Goal: Task Accomplishment & Management: Complete application form

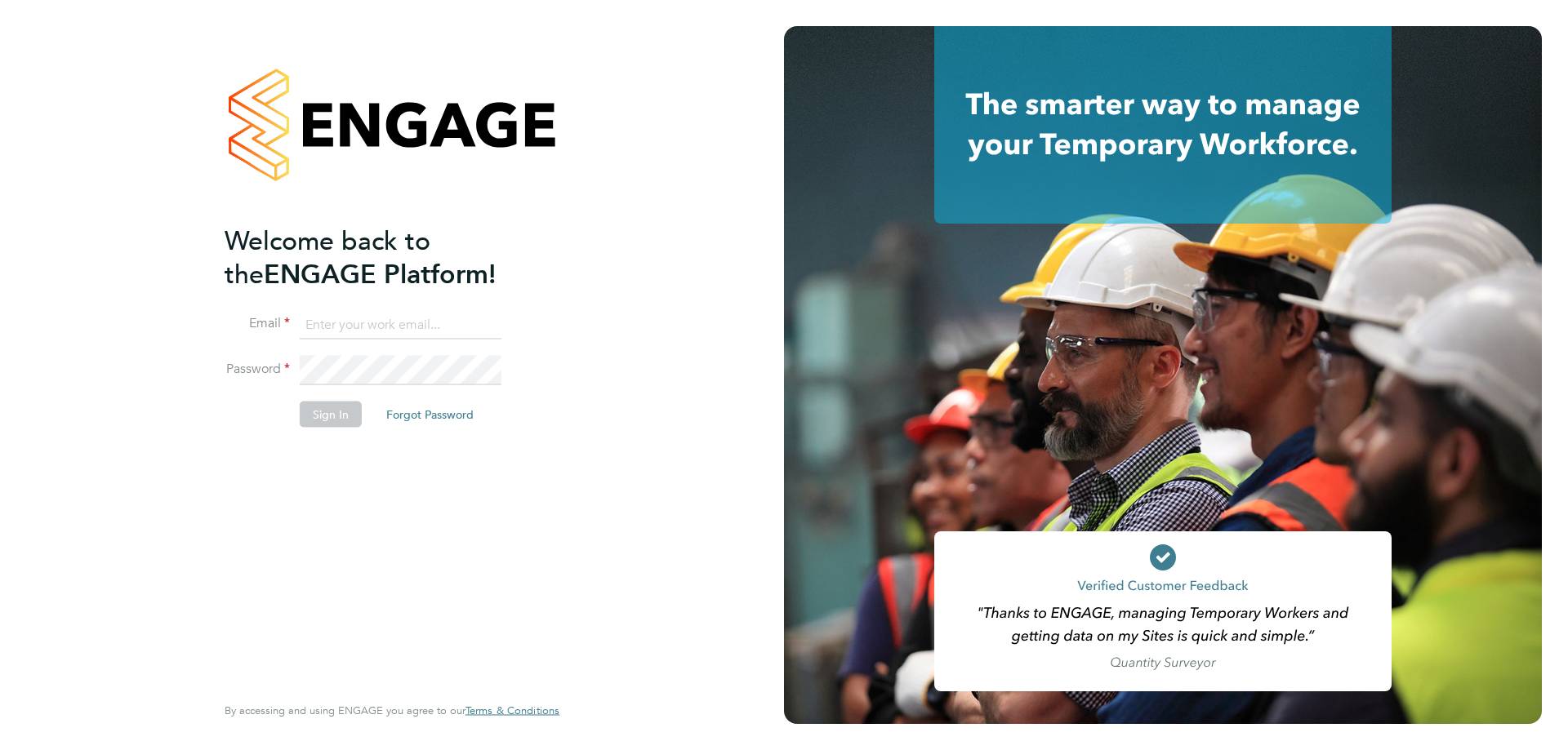
type input "[EMAIL_ADDRESS][DOMAIN_NAME]"
click at [335, 413] on button "Sign In" at bounding box center [330, 414] width 62 height 26
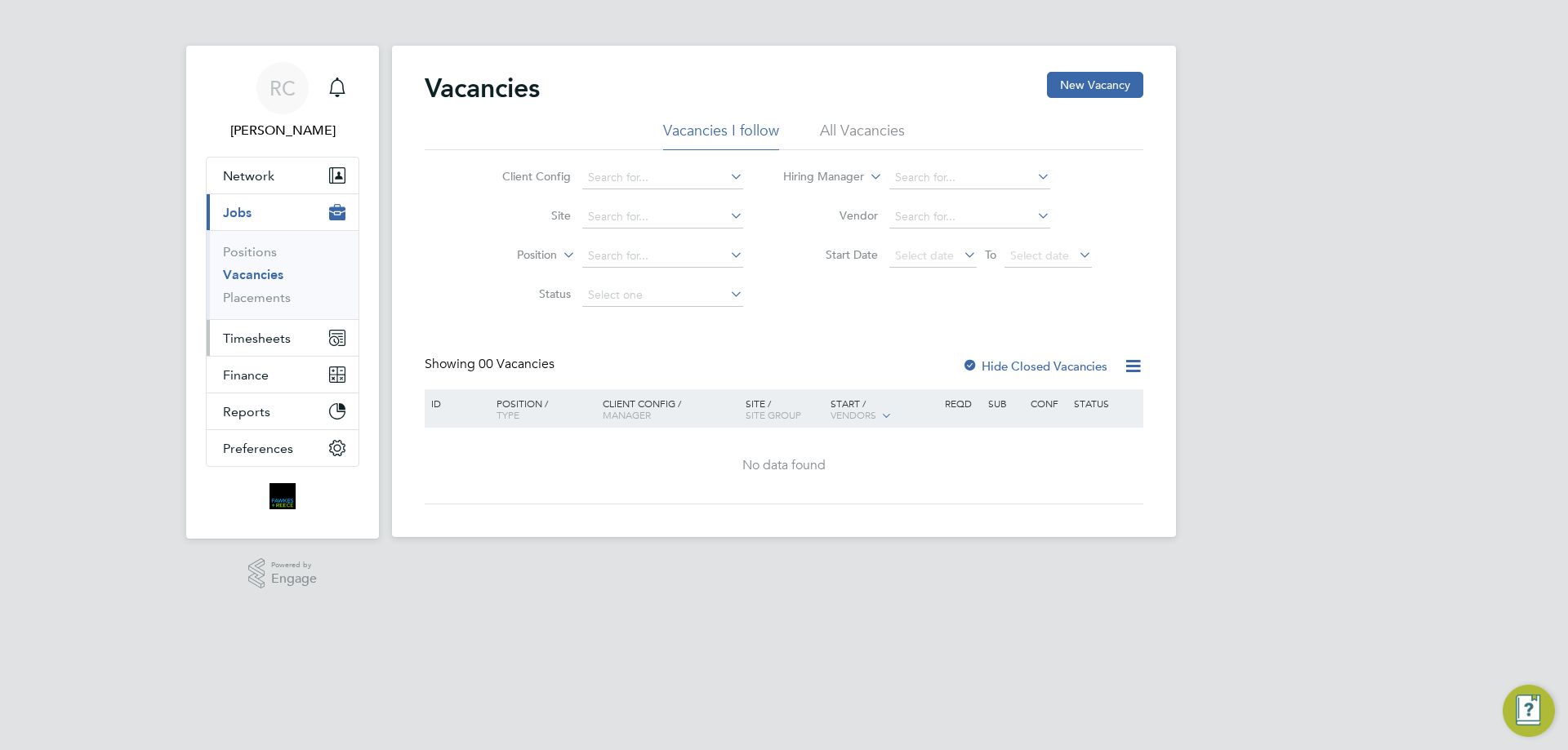
click at [256, 343] on span "Timesheets" at bounding box center [257, 339] width 68 height 16
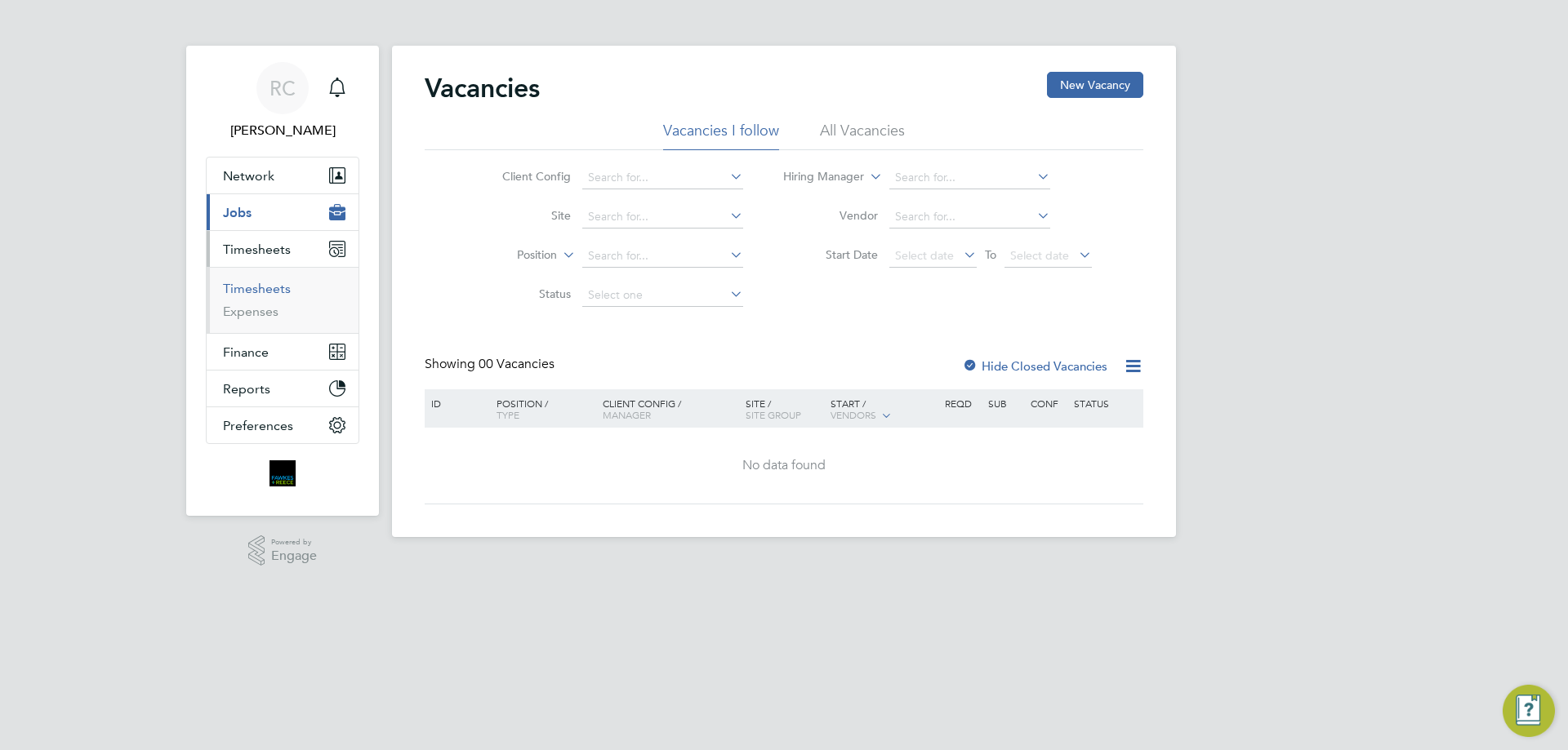
click at [249, 286] on link "Timesheets" at bounding box center [257, 289] width 68 height 16
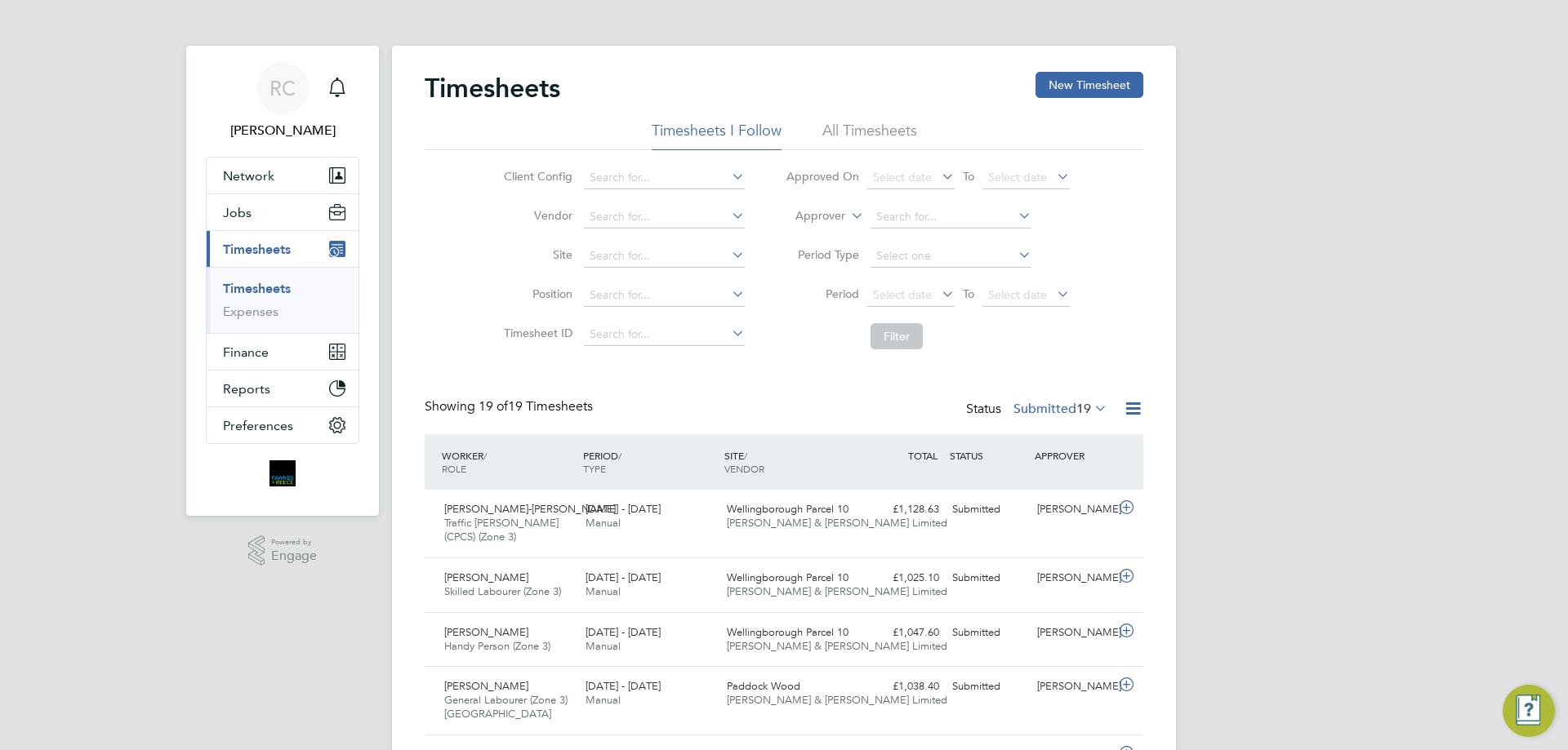
click at [874, 125] on li "All Timesheets" at bounding box center [870, 135] width 95 height 30
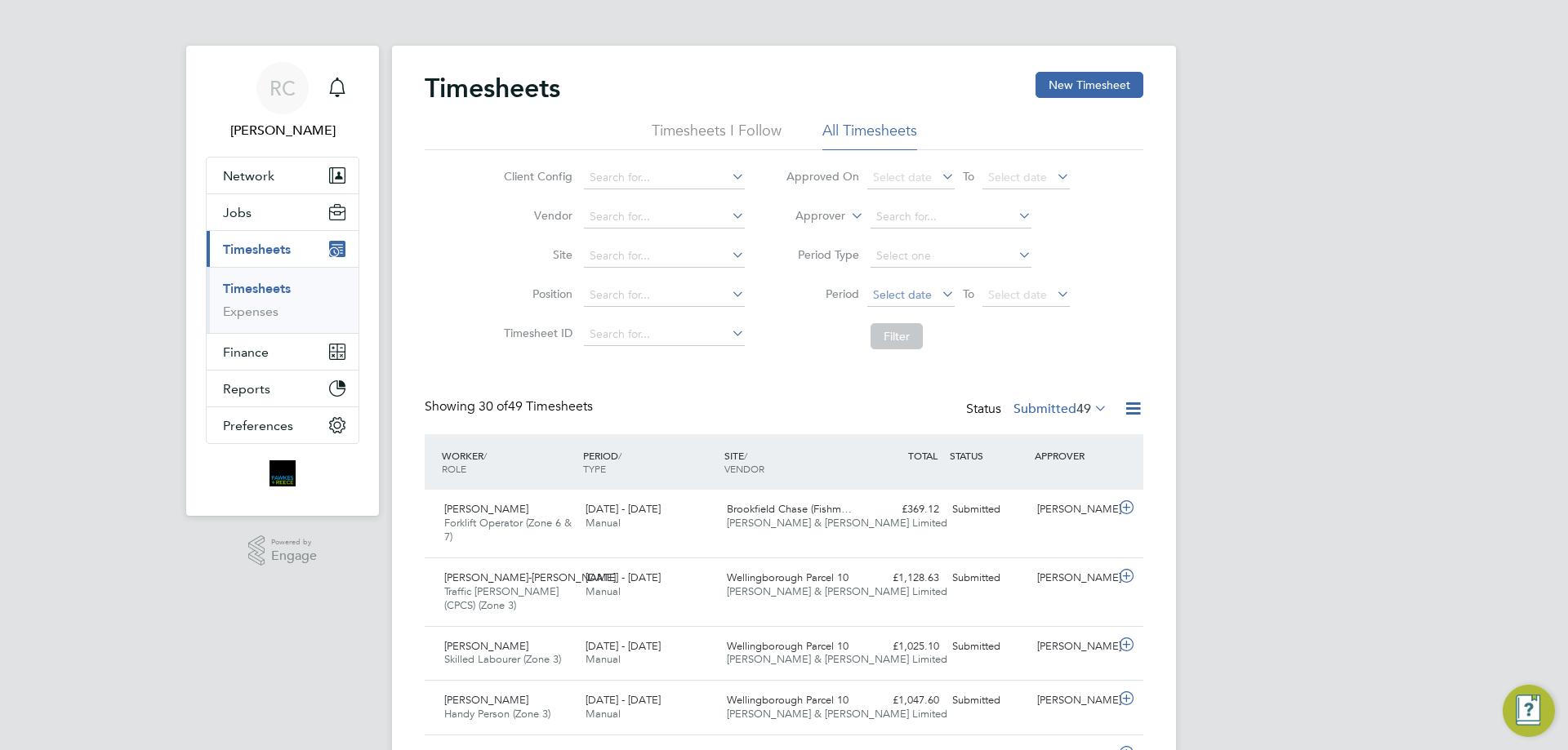
click at [923, 297] on span "Select date" at bounding box center [902, 294] width 58 height 15
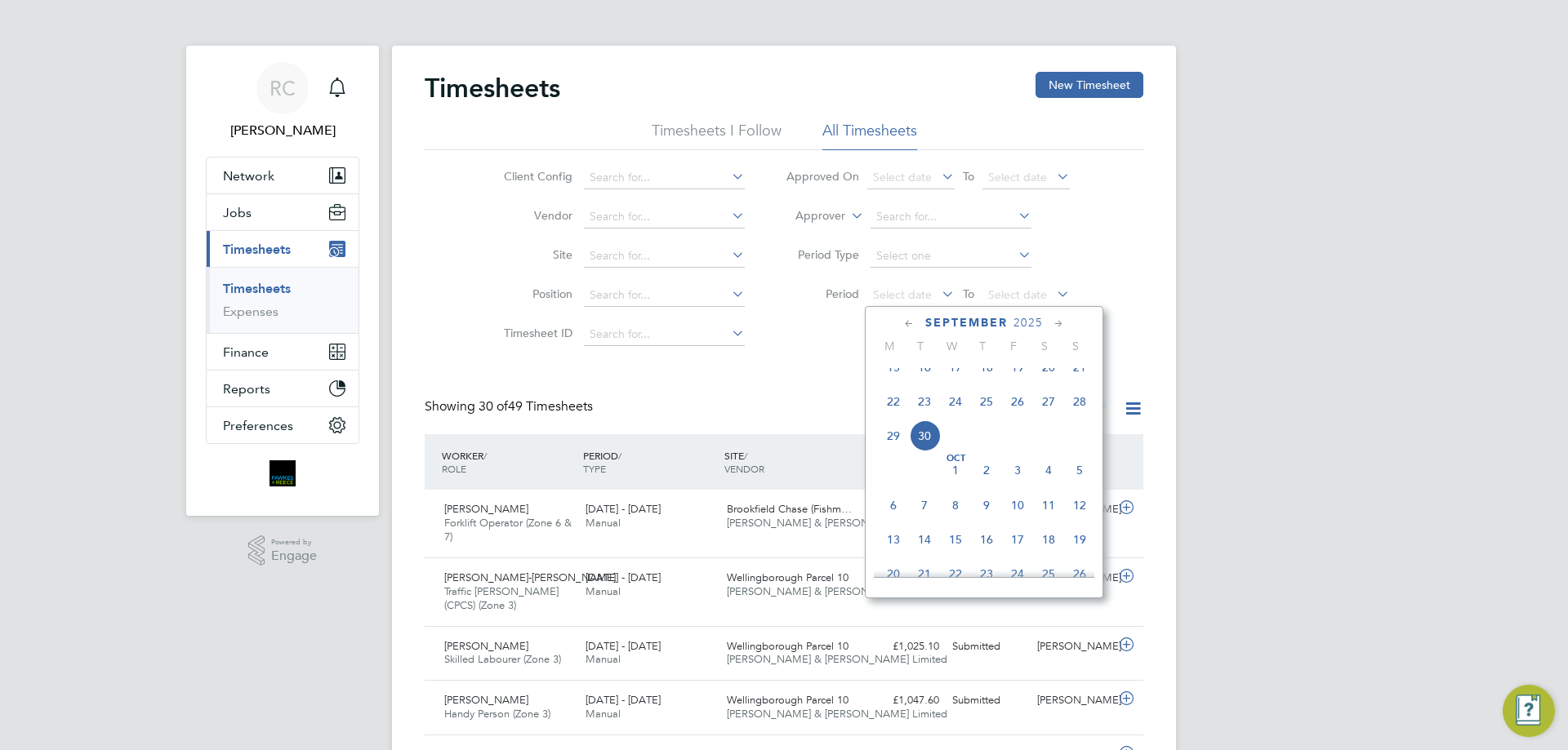
click at [891, 414] on span "22" at bounding box center [893, 401] width 31 height 31
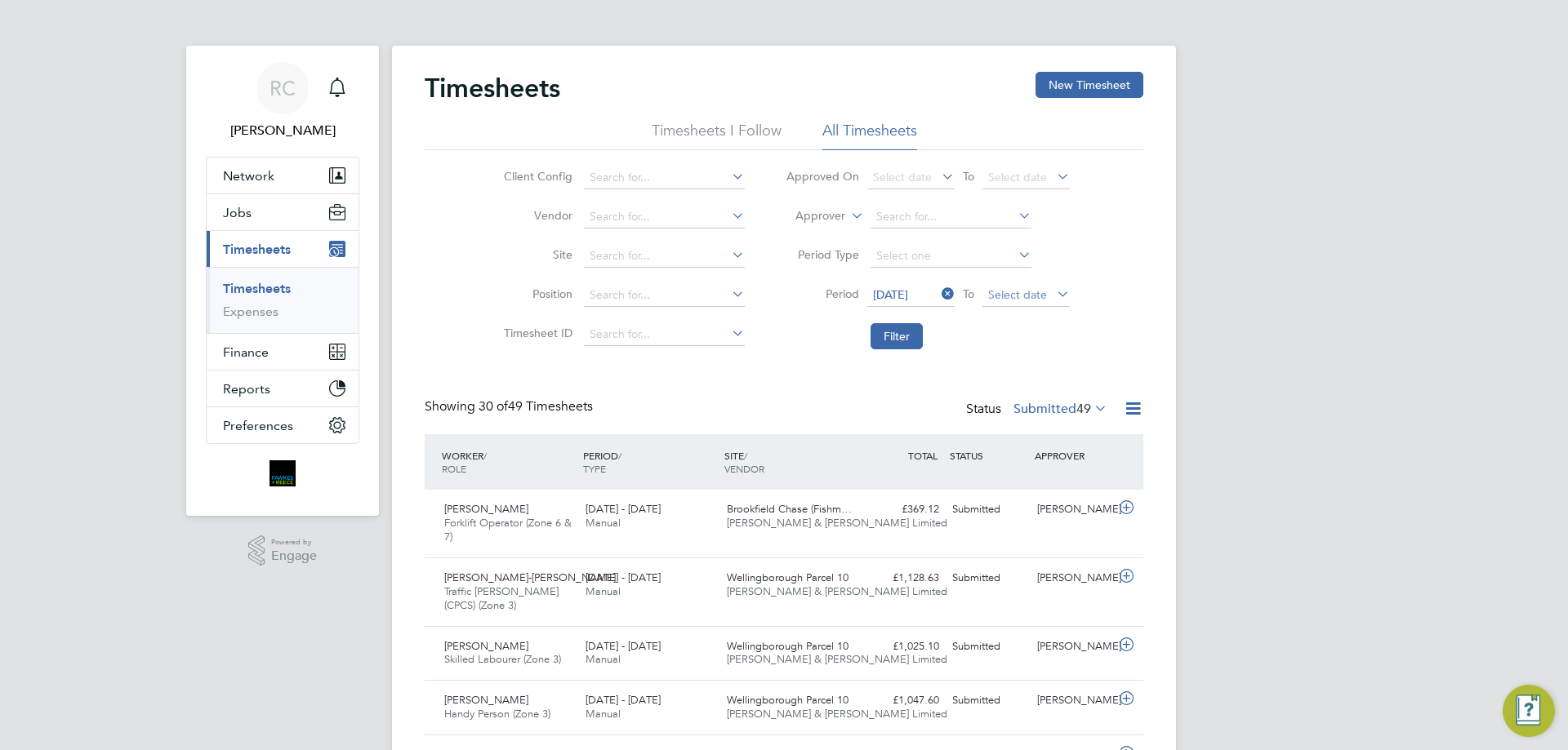
click at [1048, 285] on span "Select date" at bounding box center [1026, 295] width 87 height 22
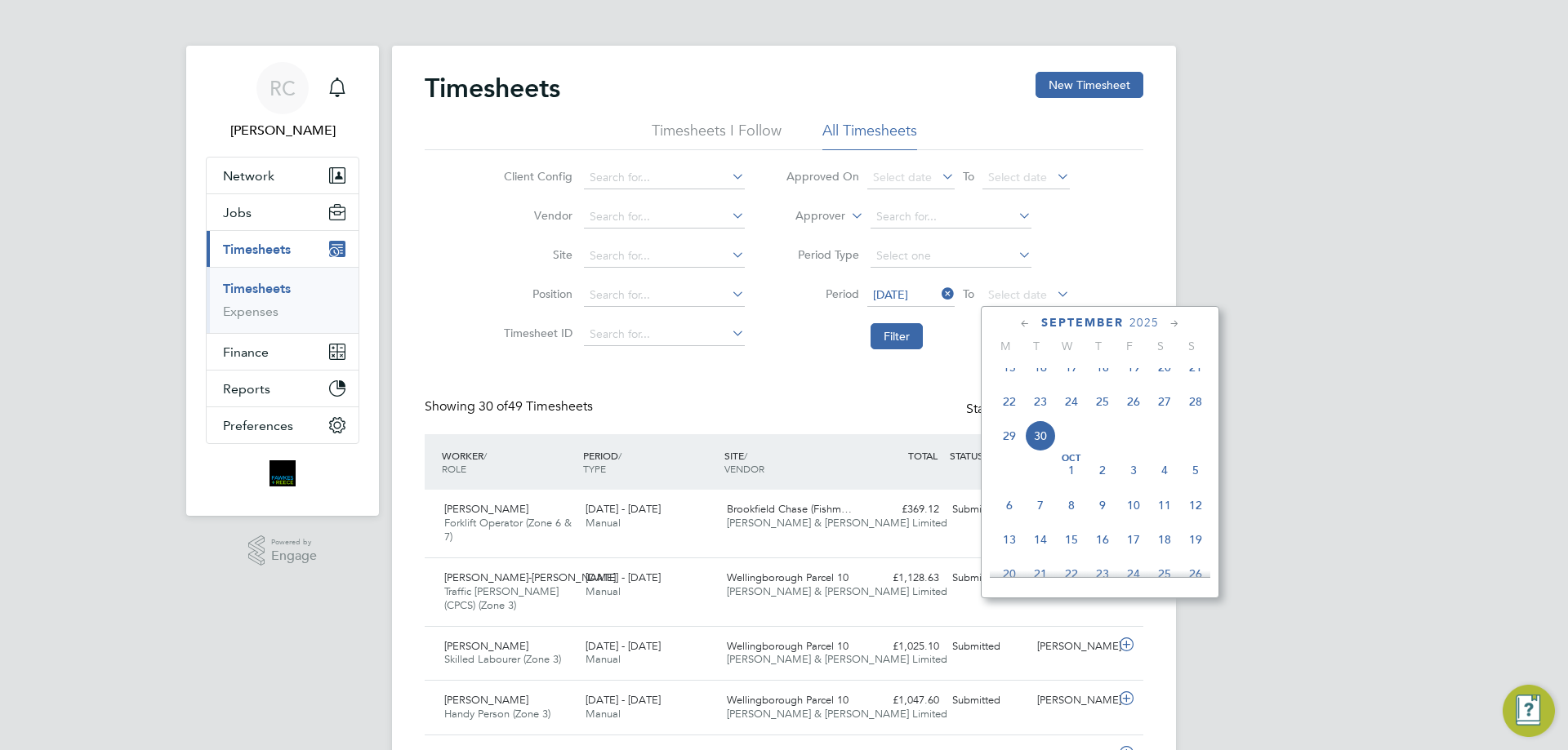
click at [1200, 416] on span "28" at bounding box center [1195, 401] width 31 height 31
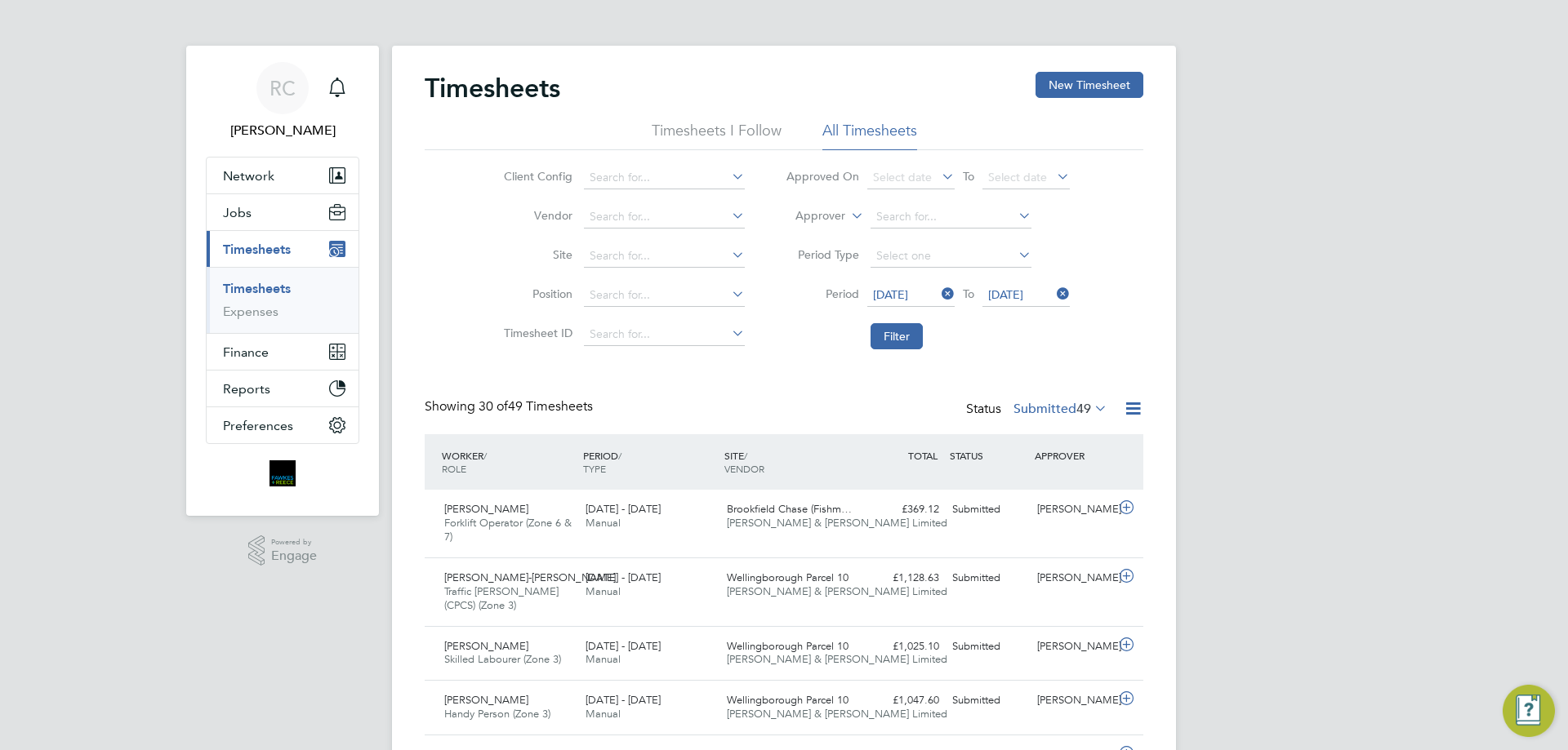
click at [1110, 408] on div "Status Submitted 49" at bounding box center [1038, 409] width 144 height 23
click at [1091, 406] on icon at bounding box center [1091, 407] width 0 height 23
click at [1036, 508] on li "Approved" at bounding box center [1033, 506] width 75 height 23
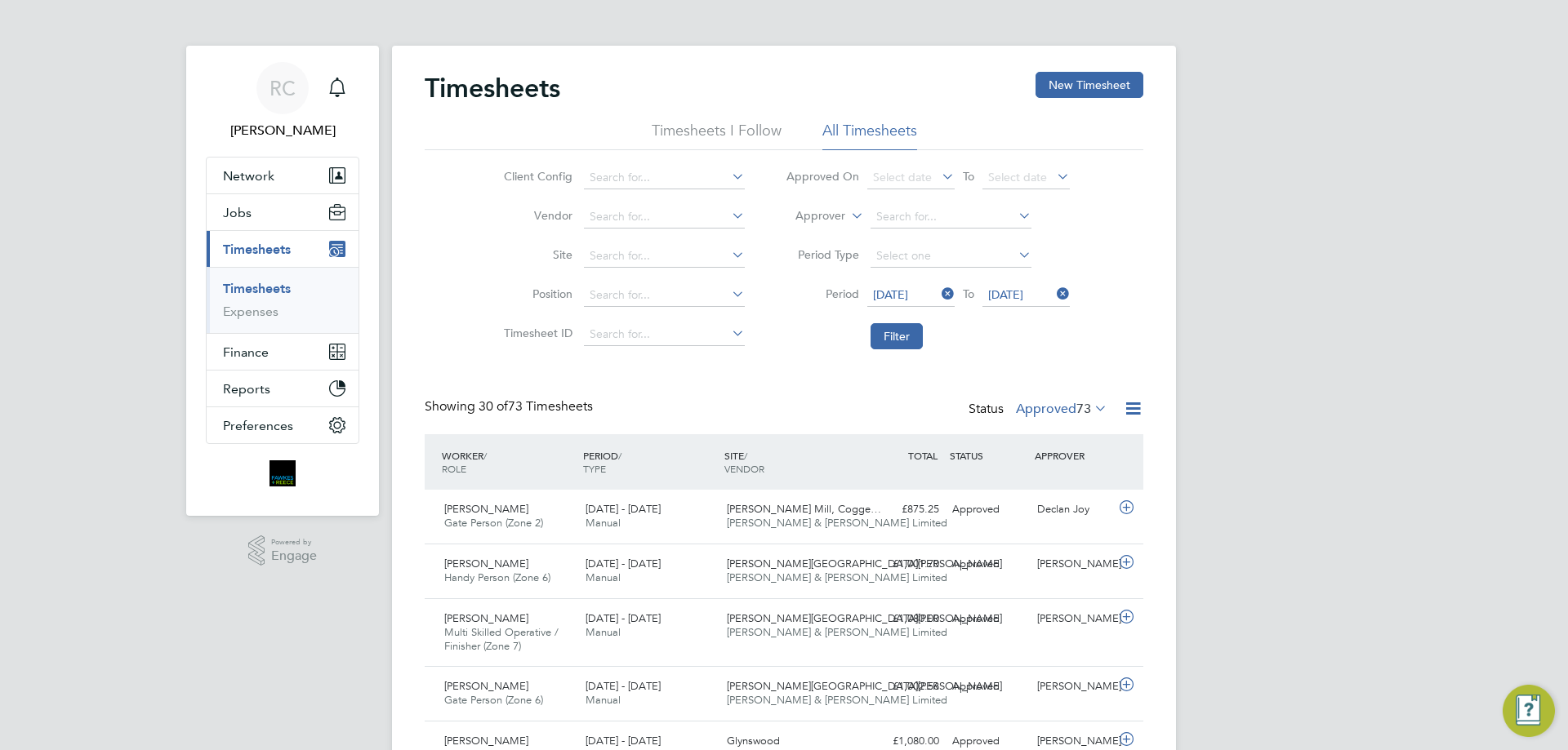
click at [1129, 403] on icon at bounding box center [1133, 408] width 21 height 21
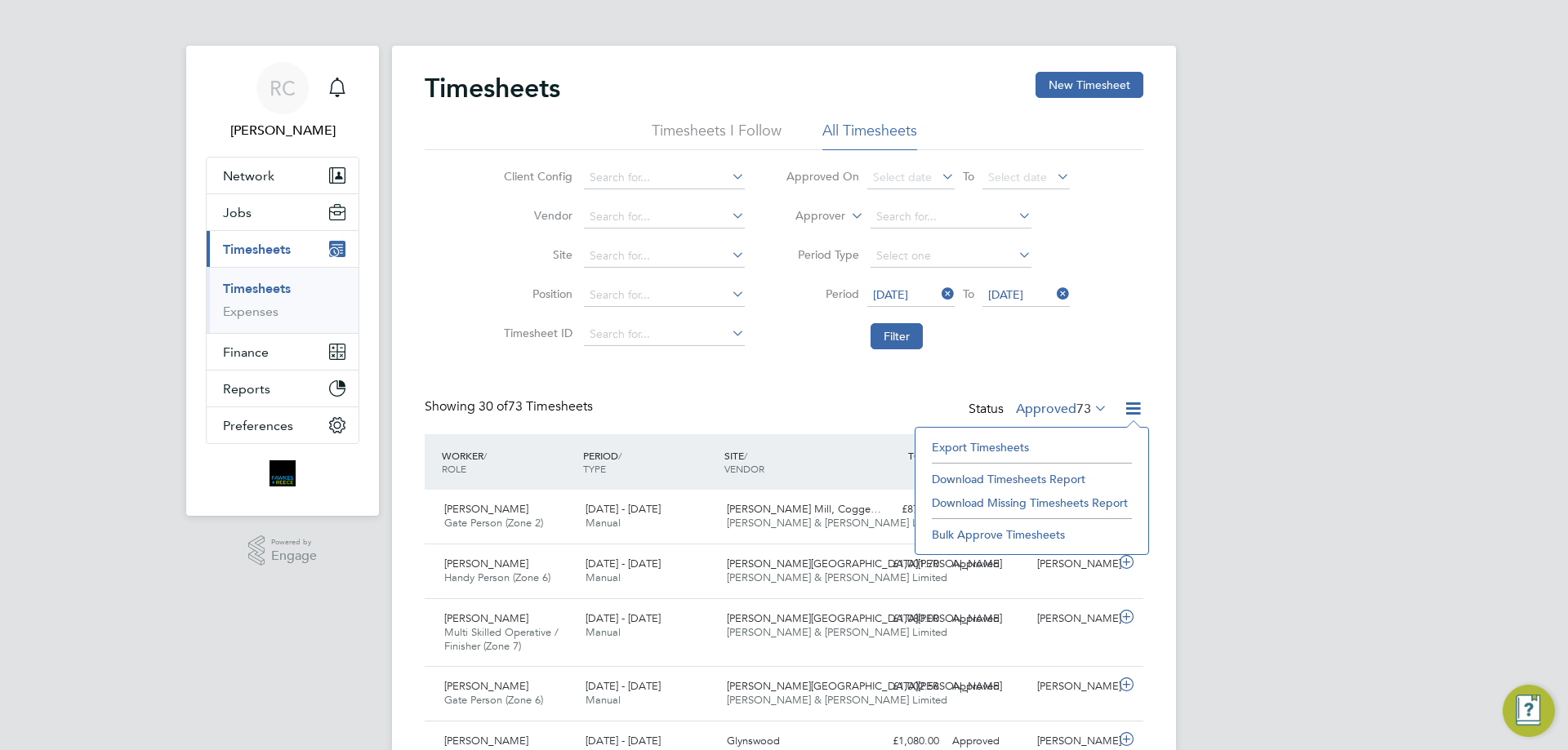
click at [975, 478] on li "Download Timesheets Report" at bounding box center [1031, 478] width 217 height 23
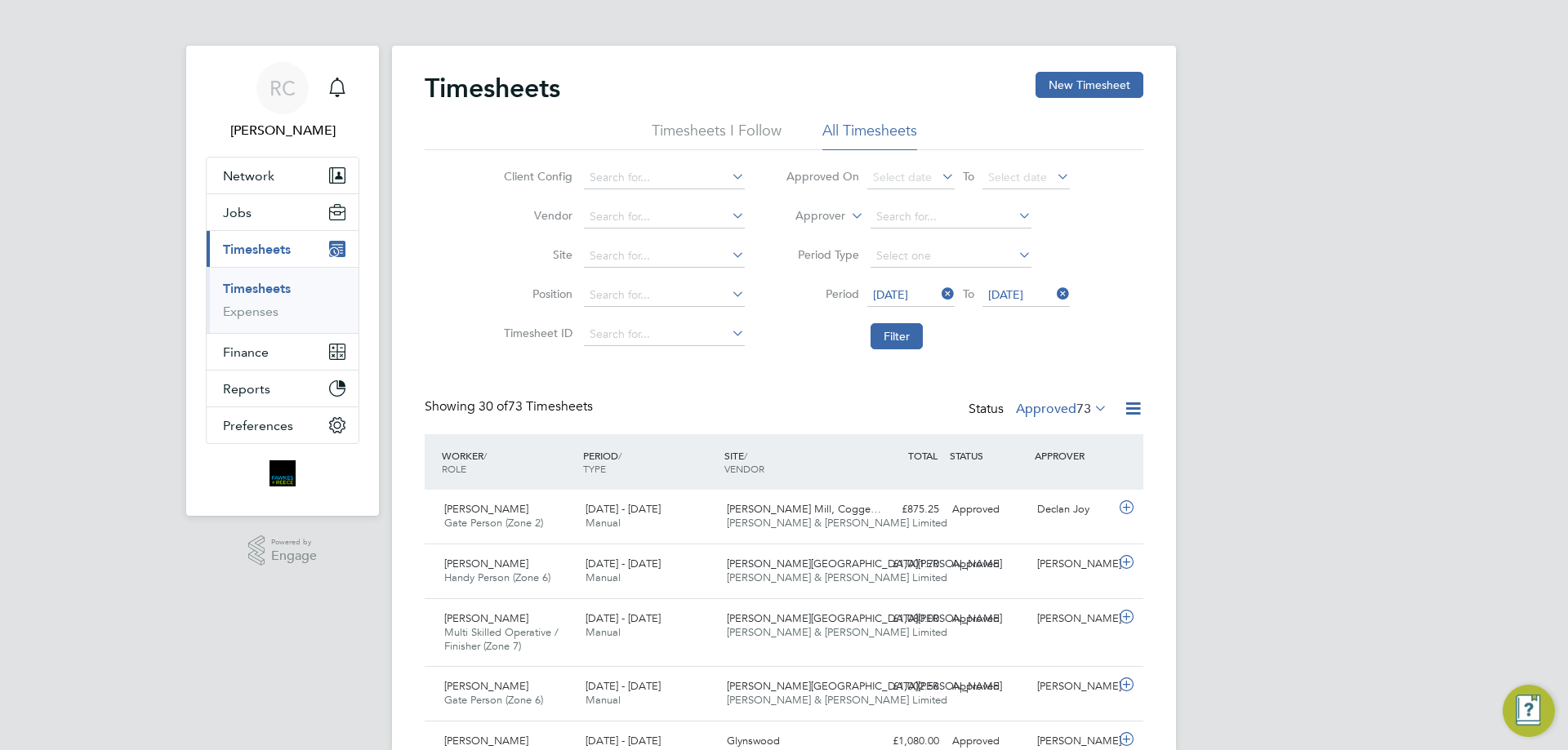
click at [281, 292] on link "Timesheets" at bounding box center [257, 289] width 68 height 16
click at [1070, 73] on button "New Timesheet" at bounding box center [1089, 85] width 108 height 26
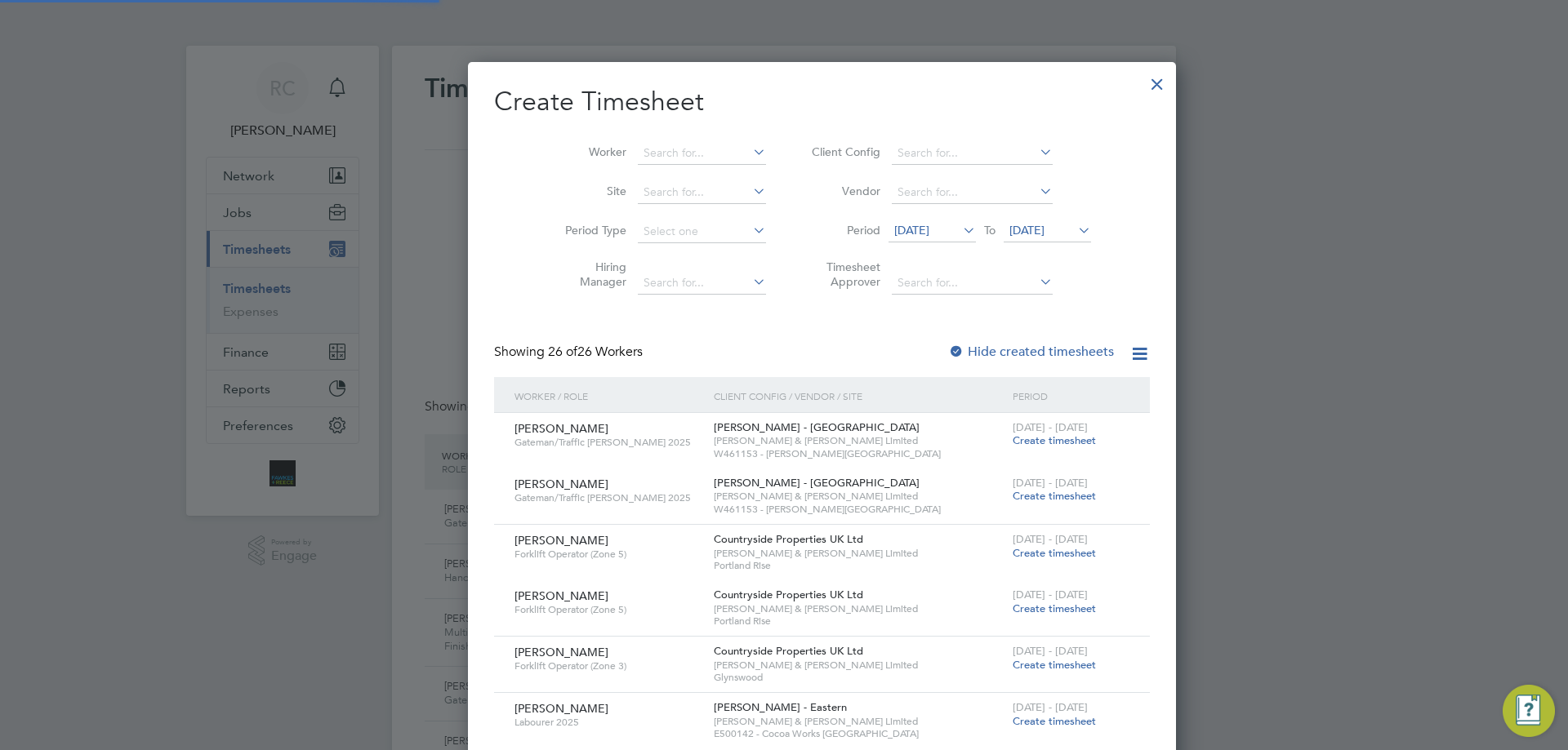
scroll to position [2350, 632]
click at [1010, 222] on span "[DATE]" at bounding box center [1047, 231] width 87 height 22
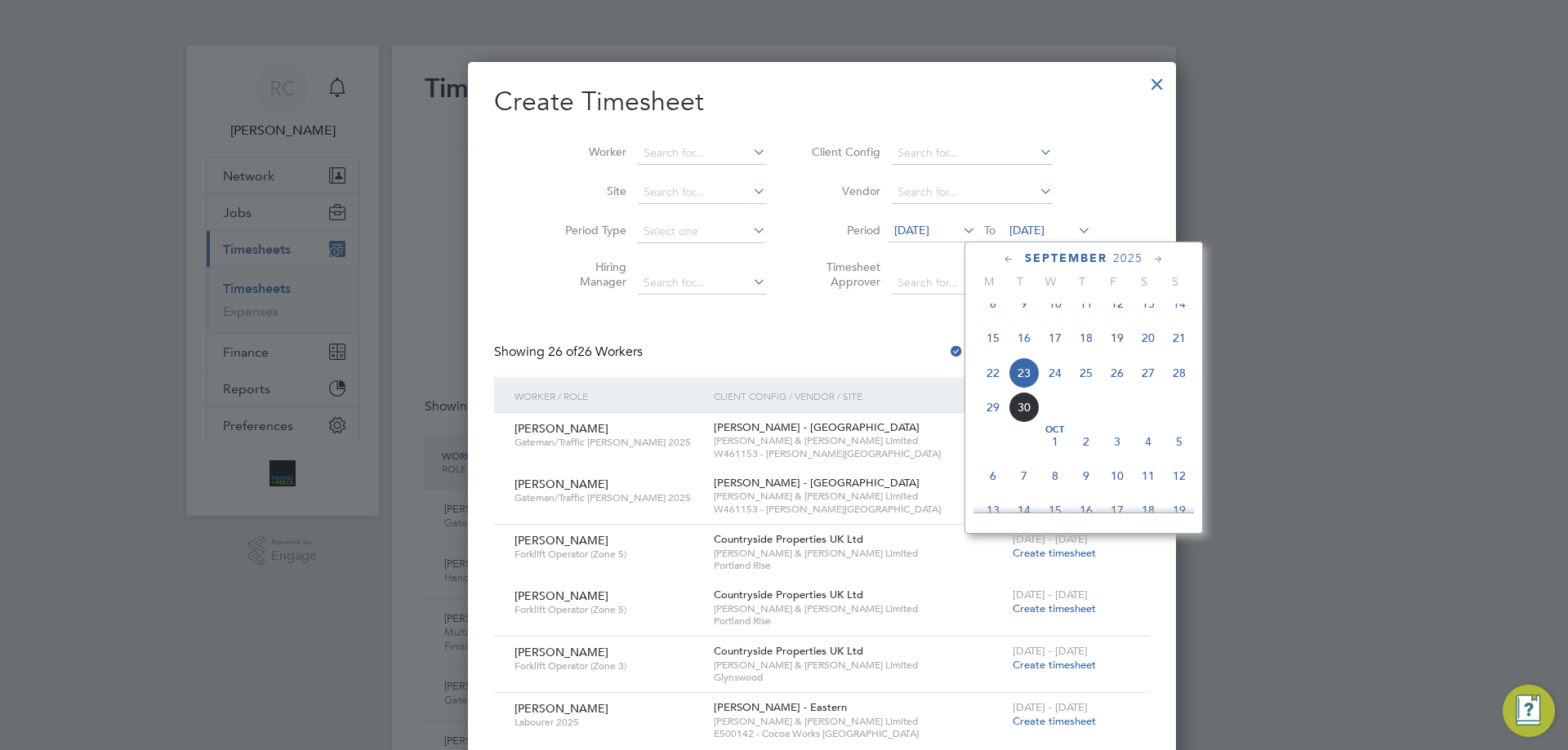
click at [1182, 378] on span "28" at bounding box center [1178, 373] width 31 height 31
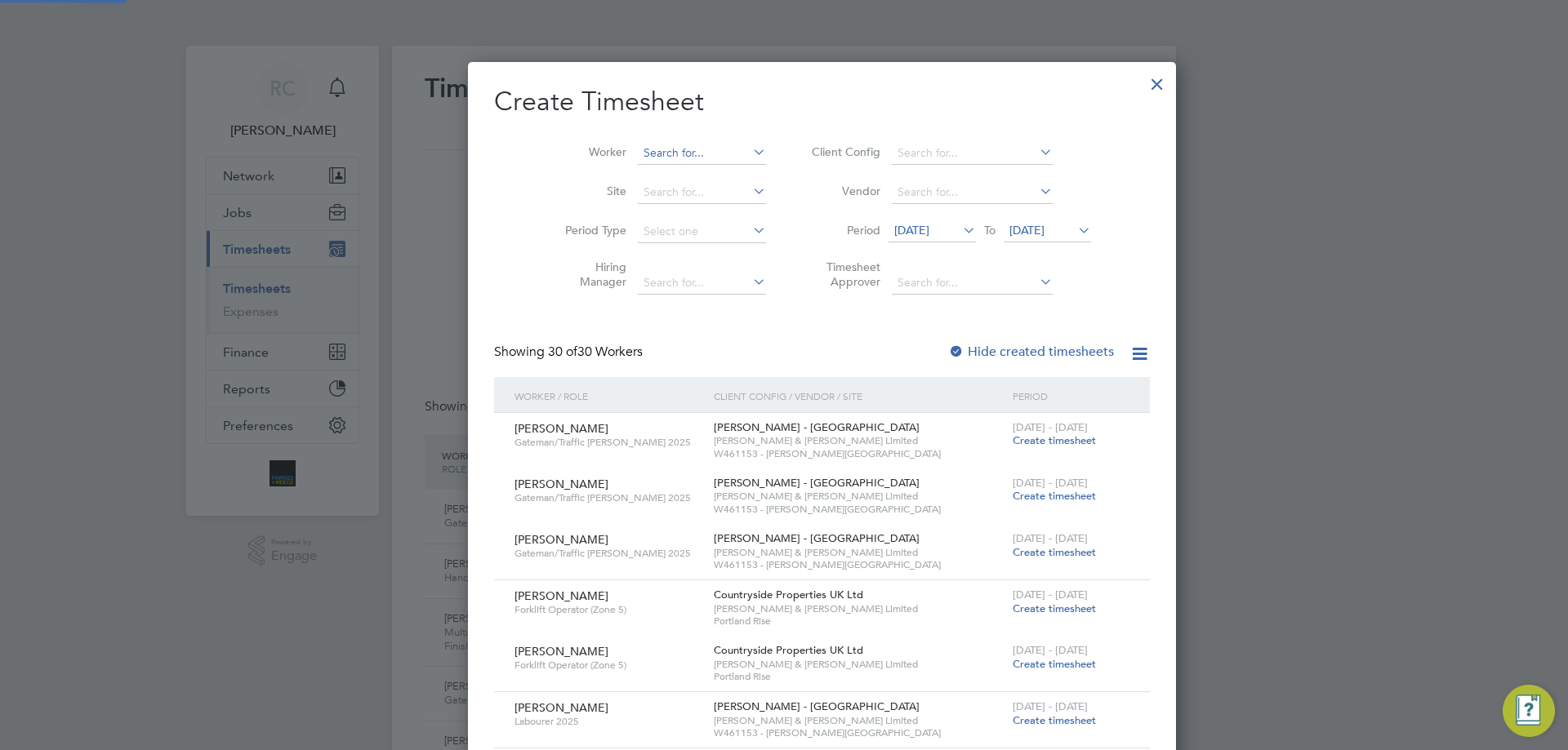
scroll to position [2854, 632]
click at [638, 145] on input at bounding box center [702, 153] width 129 height 23
click at [663, 301] on li "[PERSON_NAME] um" at bounding box center [677, 307] width 156 height 22
type input "[PERSON_NAME]"
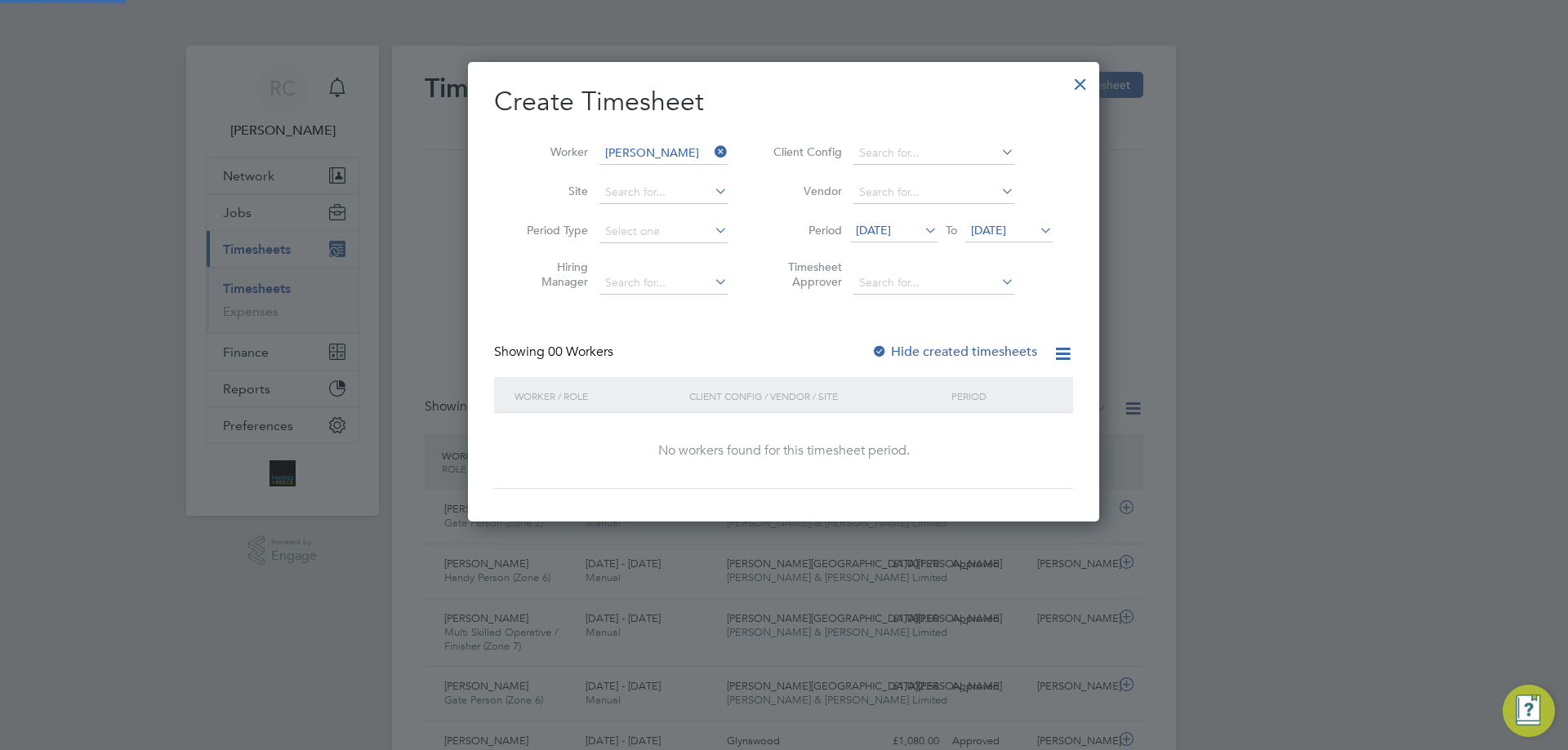
scroll to position [460, 632]
click at [884, 349] on div at bounding box center [879, 353] width 17 height 17
click at [993, 224] on span "[DATE]" at bounding box center [989, 230] width 36 height 15
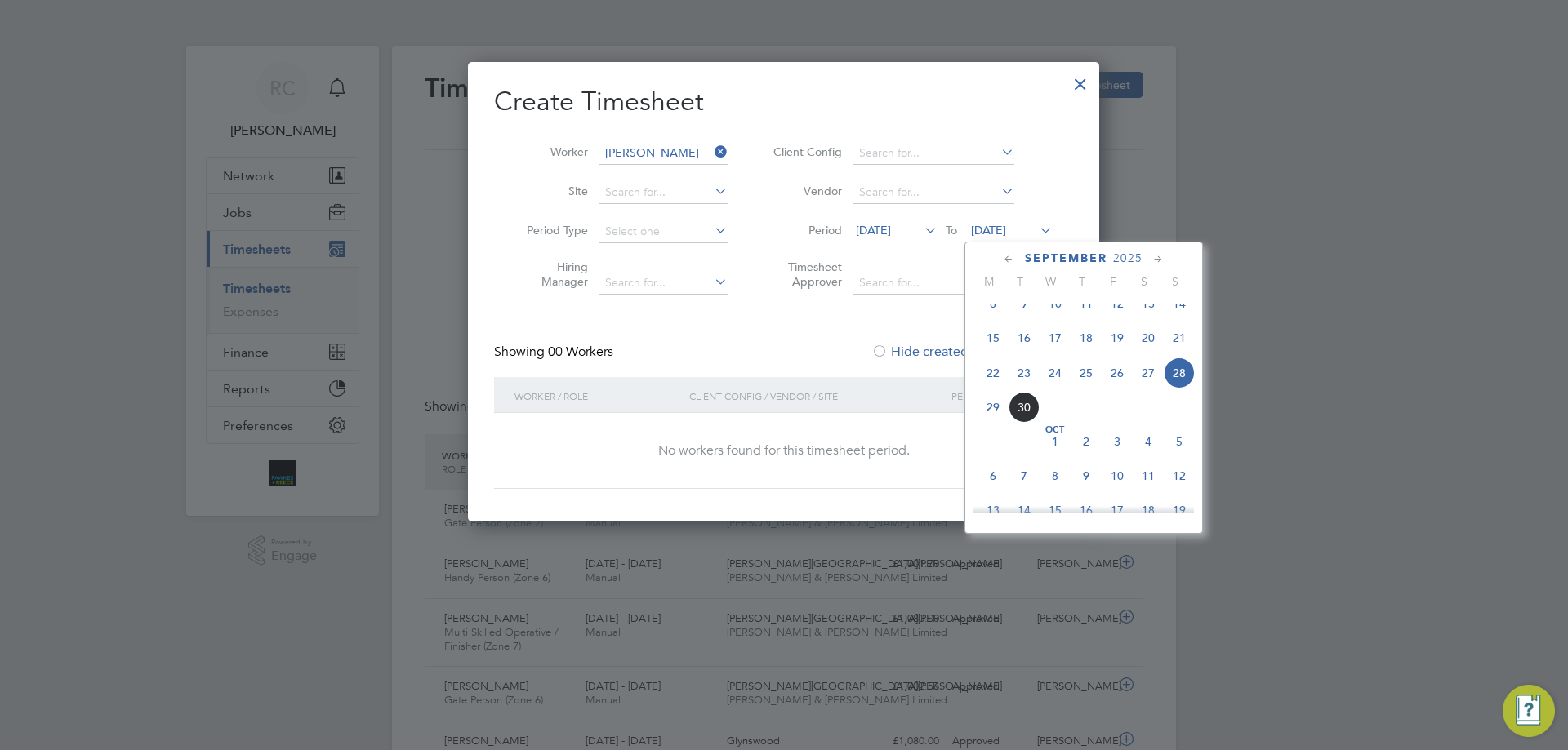
click at [1186, 455] on span "5" at bounding box center [1178, 441] width 31 height 31
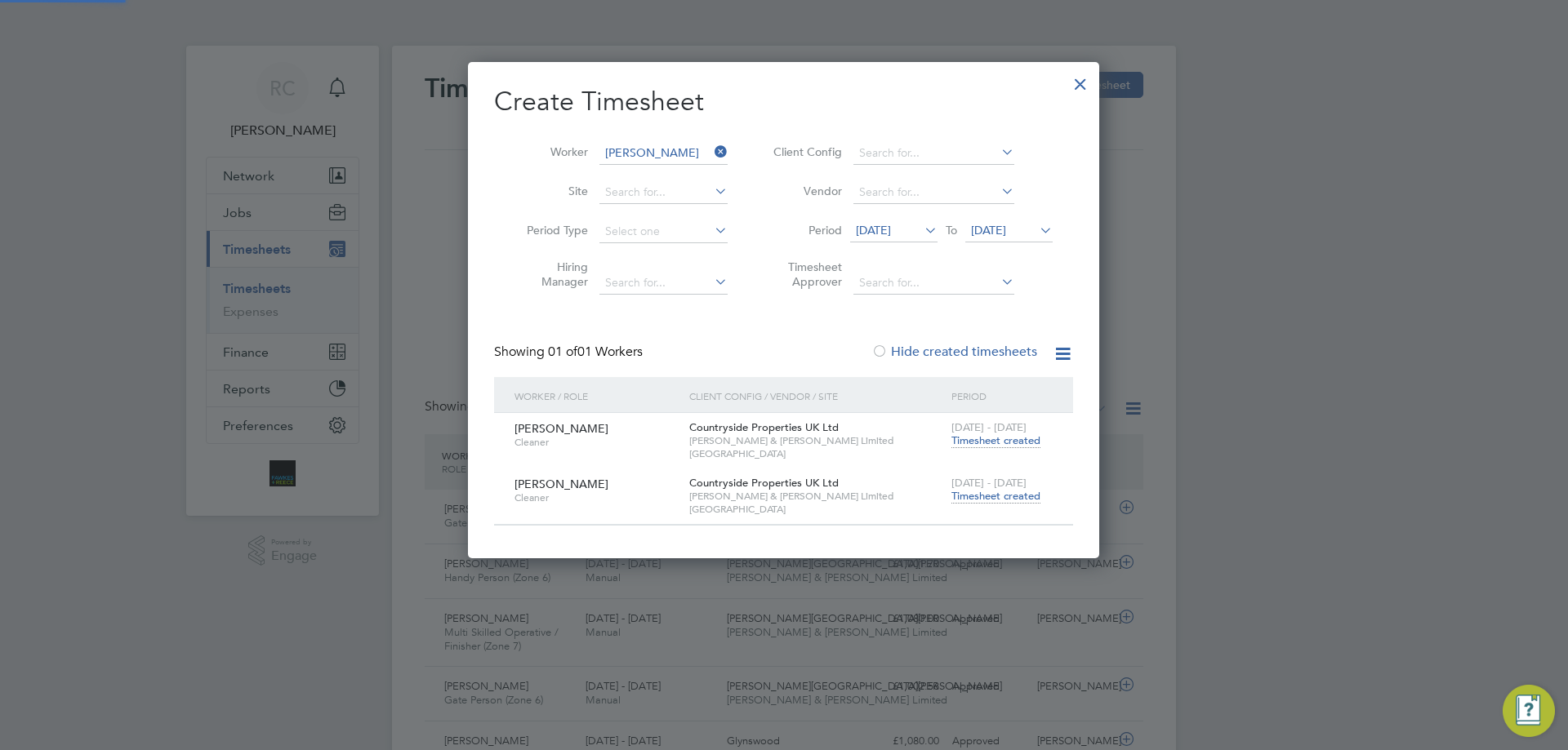
scroll to position [8, 8]
click at [1002, 492] on span "Timesheet created" at bounding box center [996, 496] width 89 height 15
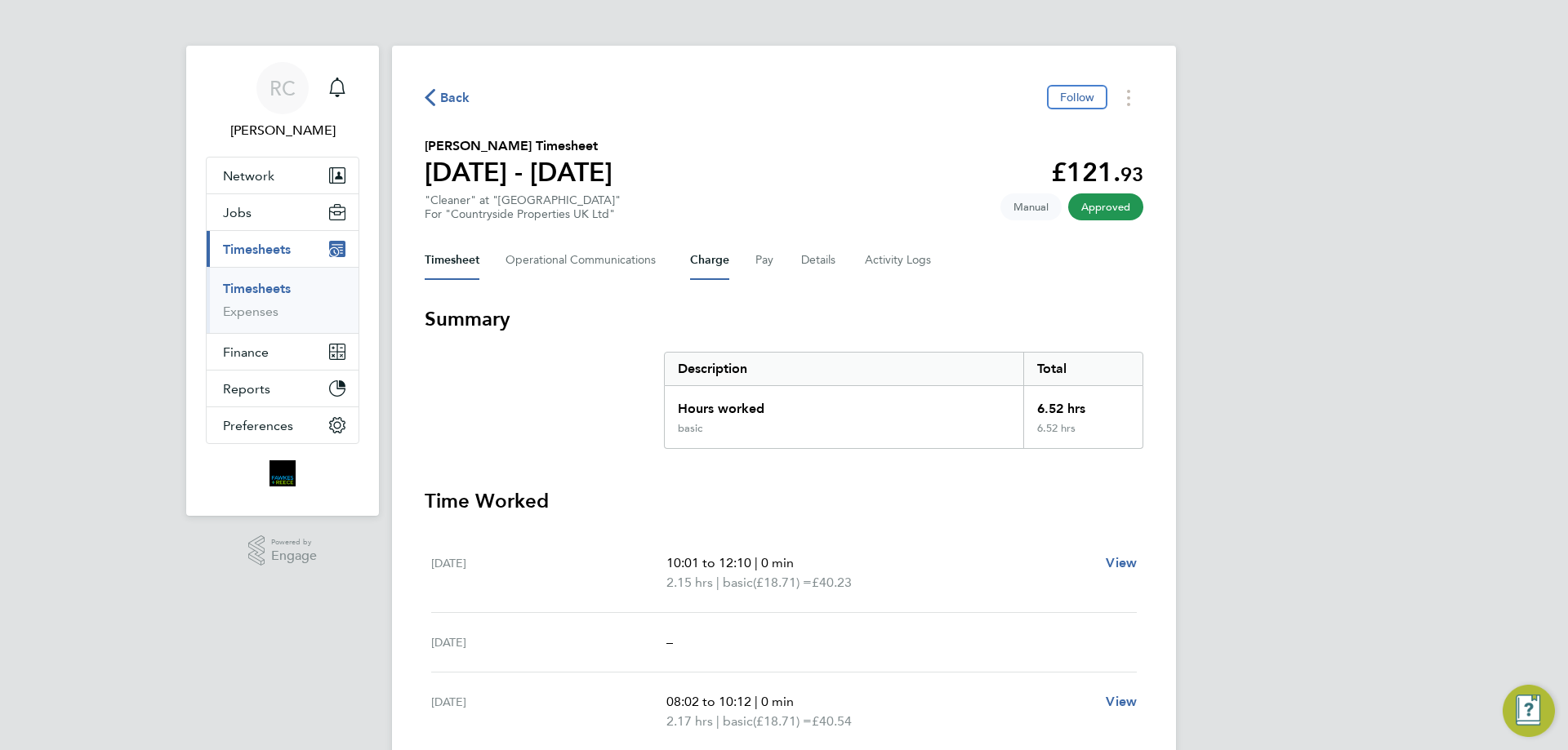
click at [716, 262] on button "Charge" at bounding box center [710, 261] width 40 height 40
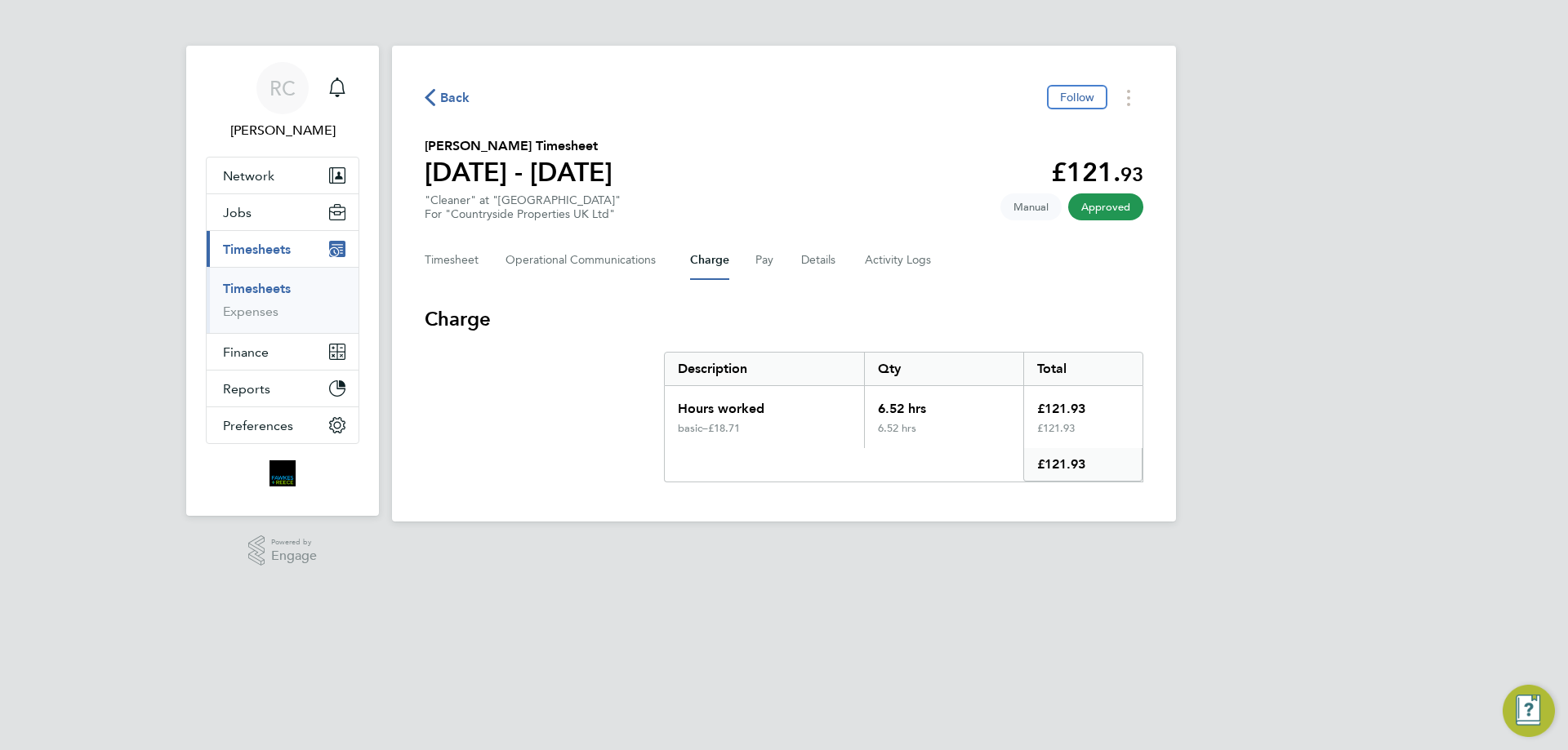
click at [229, 290] on link "Timesheets" at bounding box center [257, 289] width 68 height 16
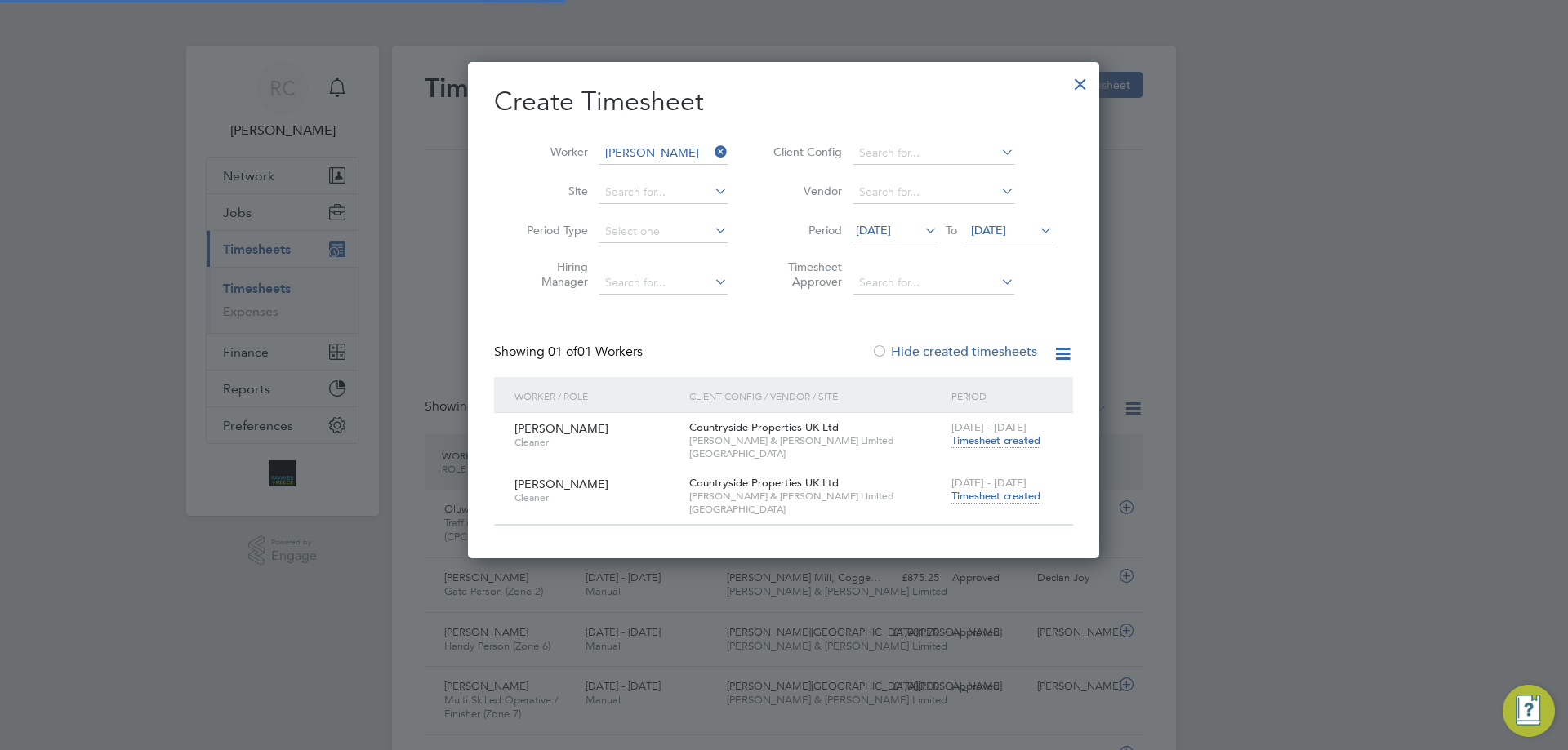
scroll to position [42, 142]
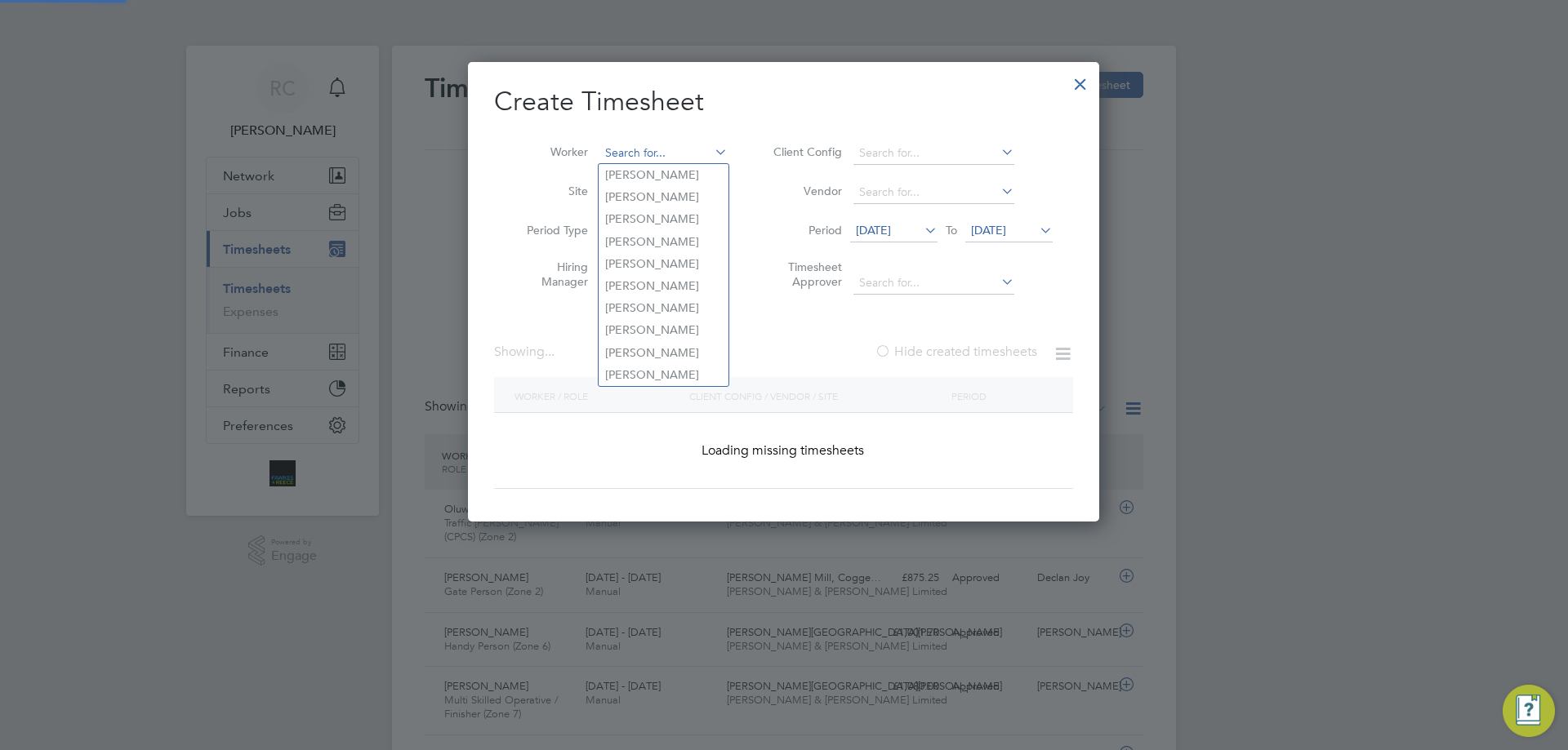
click at [637, 152] on input at bounding box center [663, 153] width 129 height 23
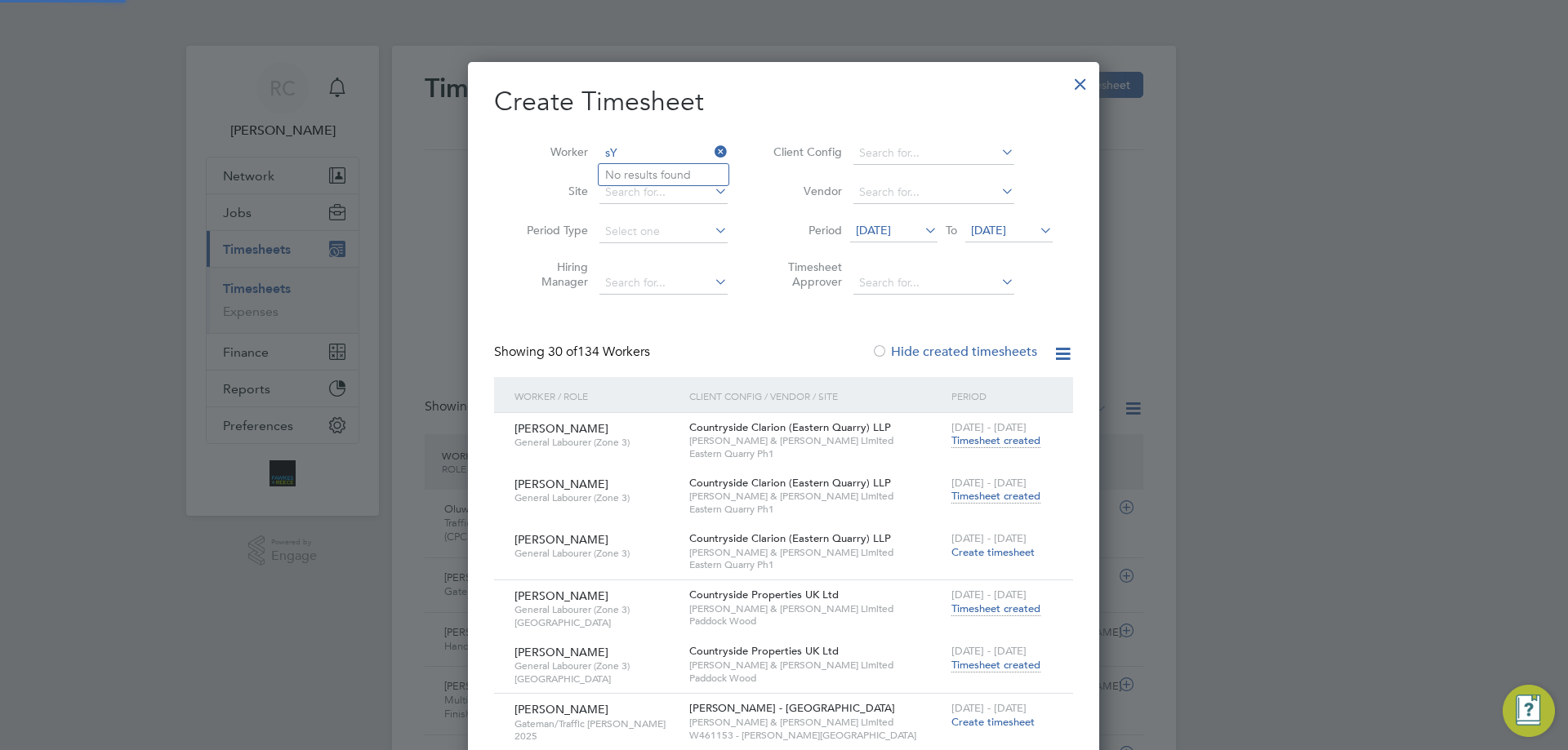
type input "s"
click at [673, 174] on li "St e phen [PERSON_NAME]" at bounding box center [674, 175] width 151 height 22
type input "[PERSON_NAME]"
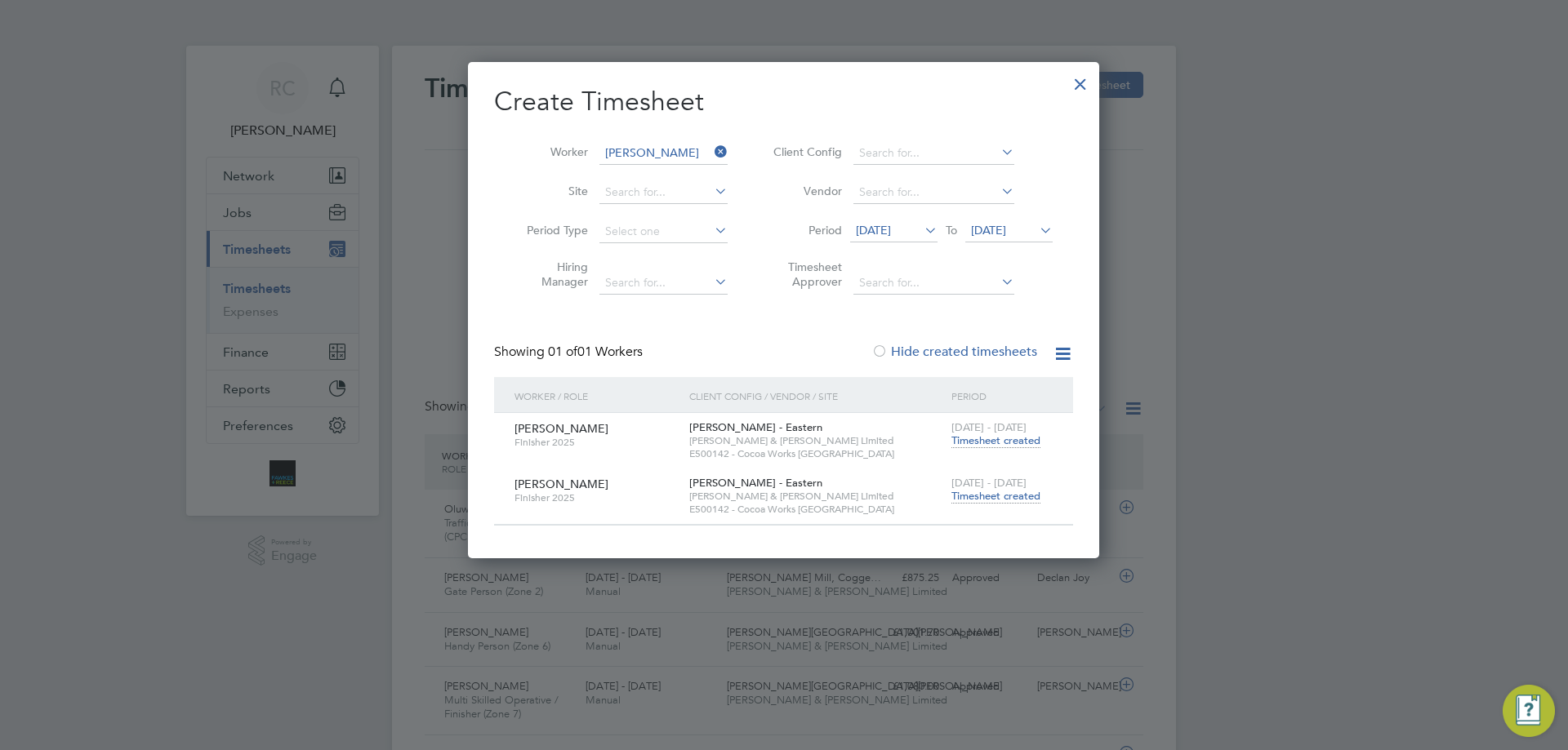
click at [969, 494] on span "Timesheet created" at bounding box center [996, 496] width 89 height 15
